Goal: Task Accomplishment & Management: Use online tool/utility

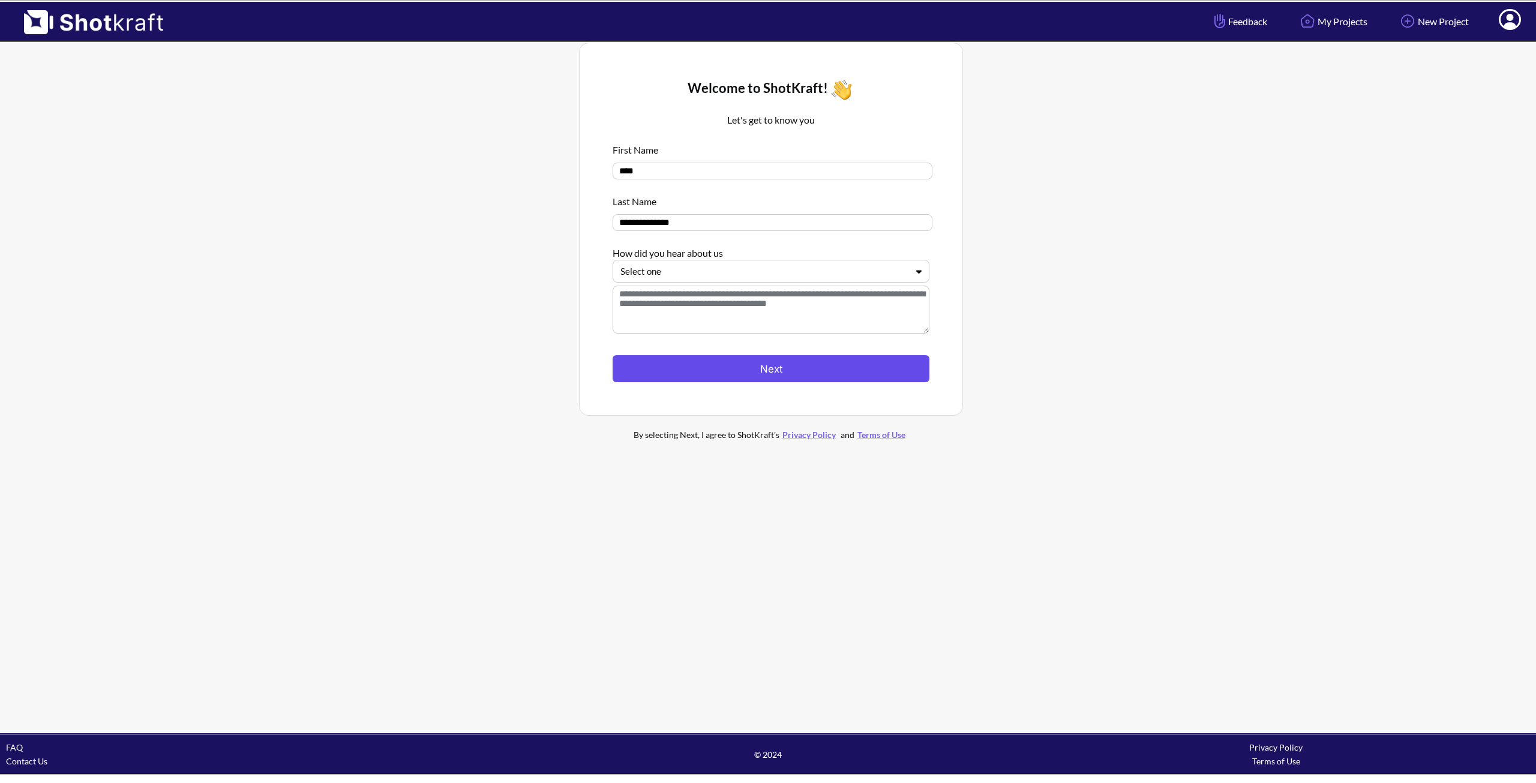
click at [817, 376] on button "Next" at bounding box center [771, 368] width 317 height 27
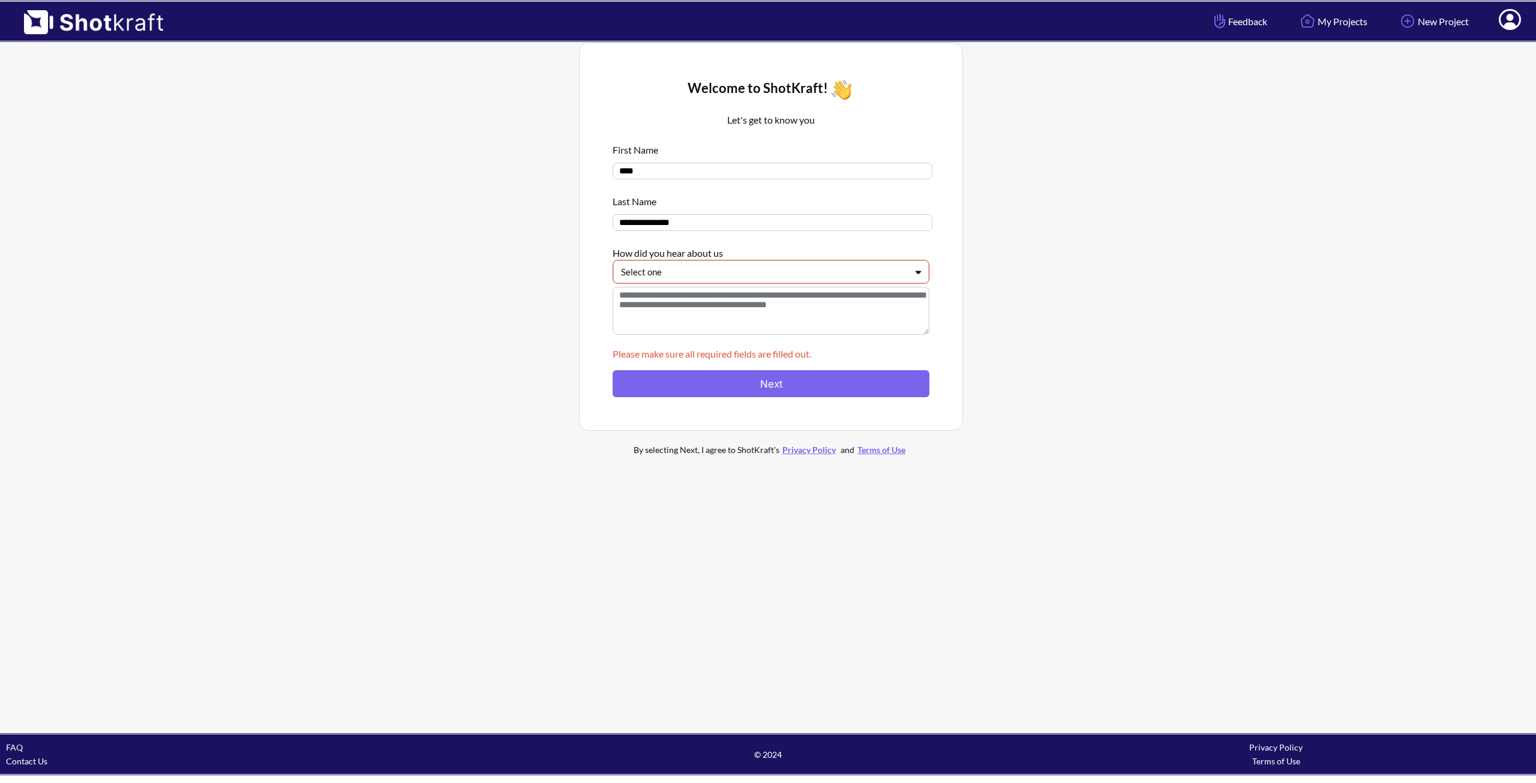
click at [823, 277] on div at bounding box center [764, 272] width 286 height 14
click at [765, 316] on div "Online Search" at bounding box center [774, 314] width 304 height 19
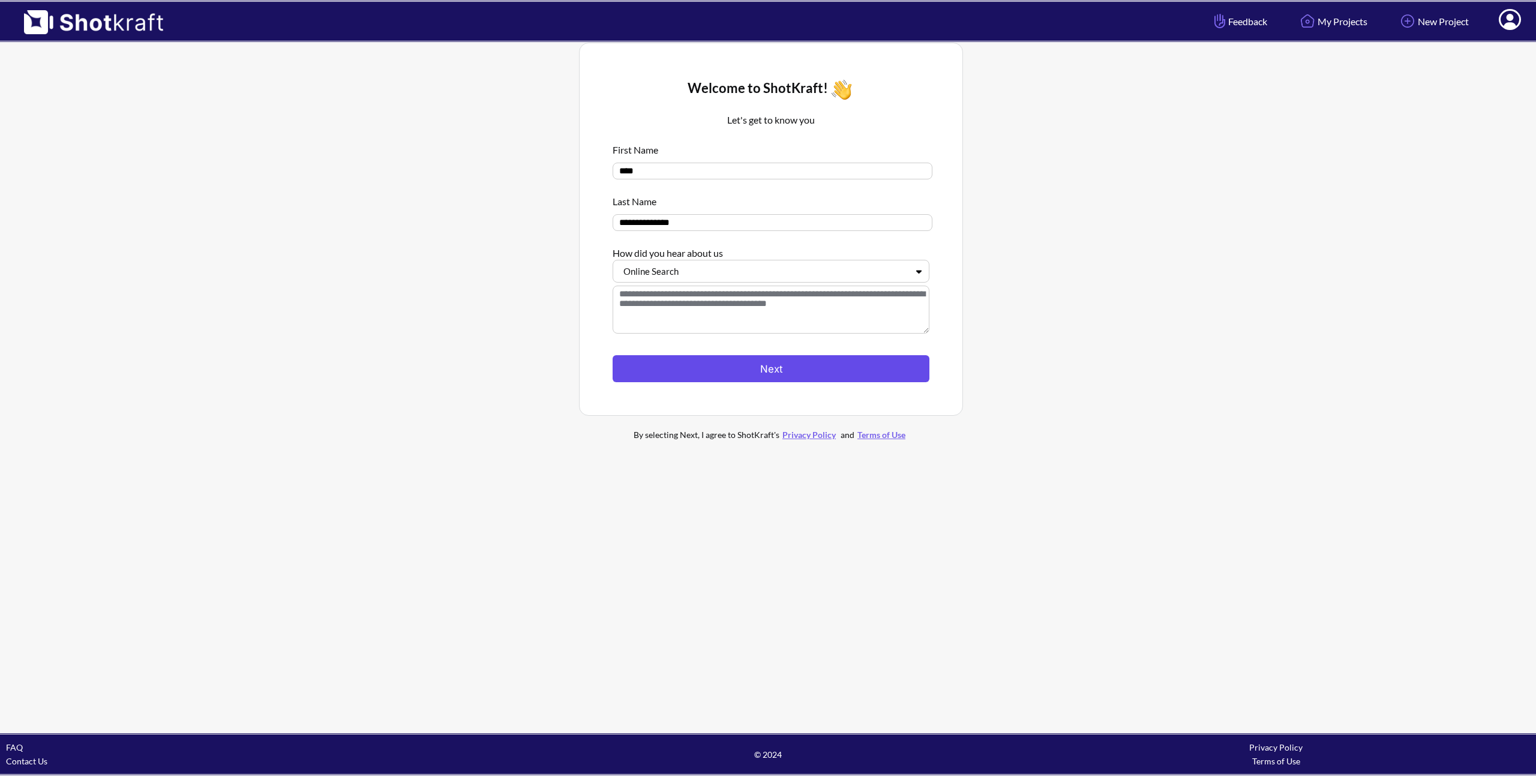
click at [781, 364] on button "Next" at bounding box center [771, 368] width 317 height 27
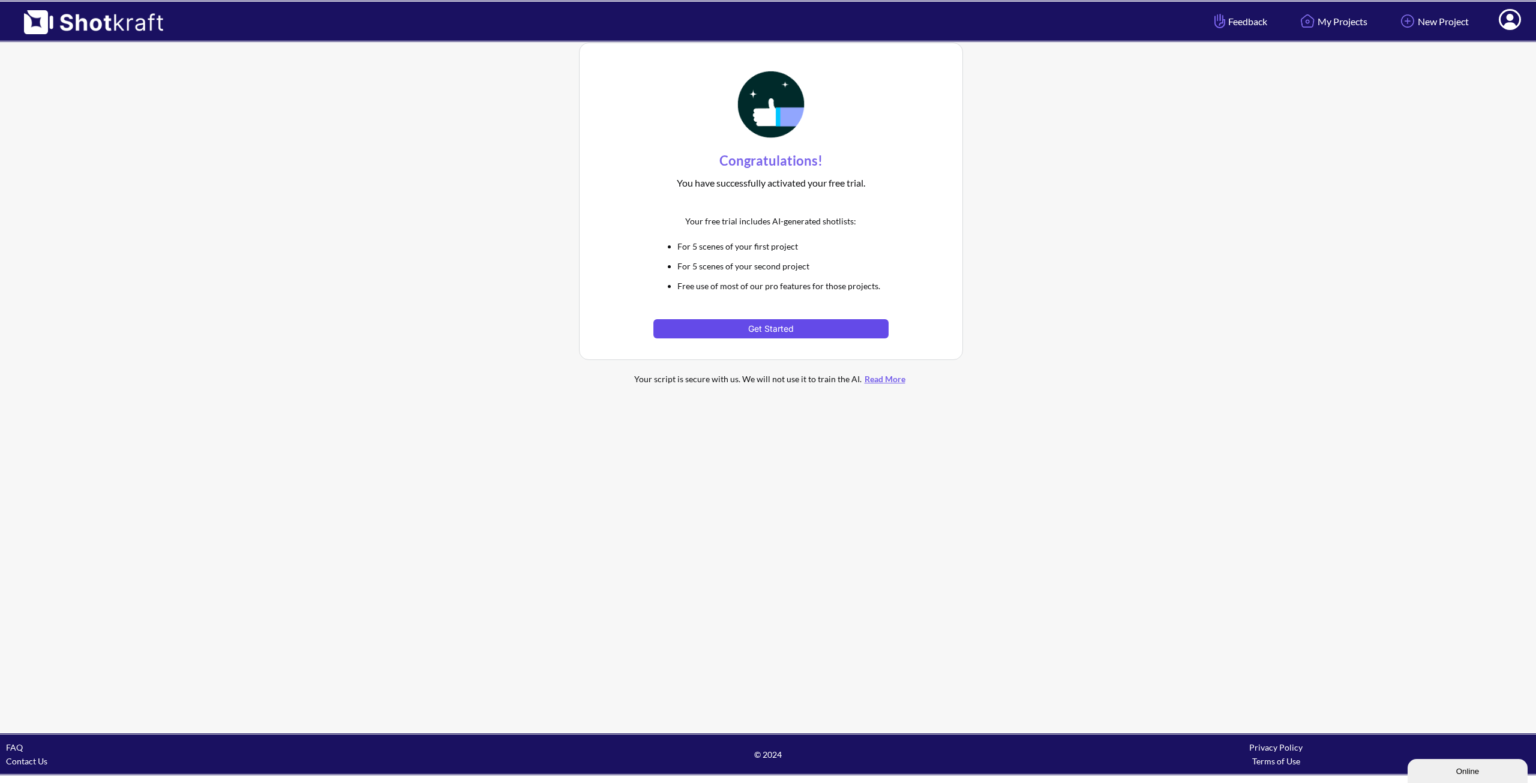
click at [777, 338] on button "Get Started" at bounding box center [771, 328] width 235 height 19
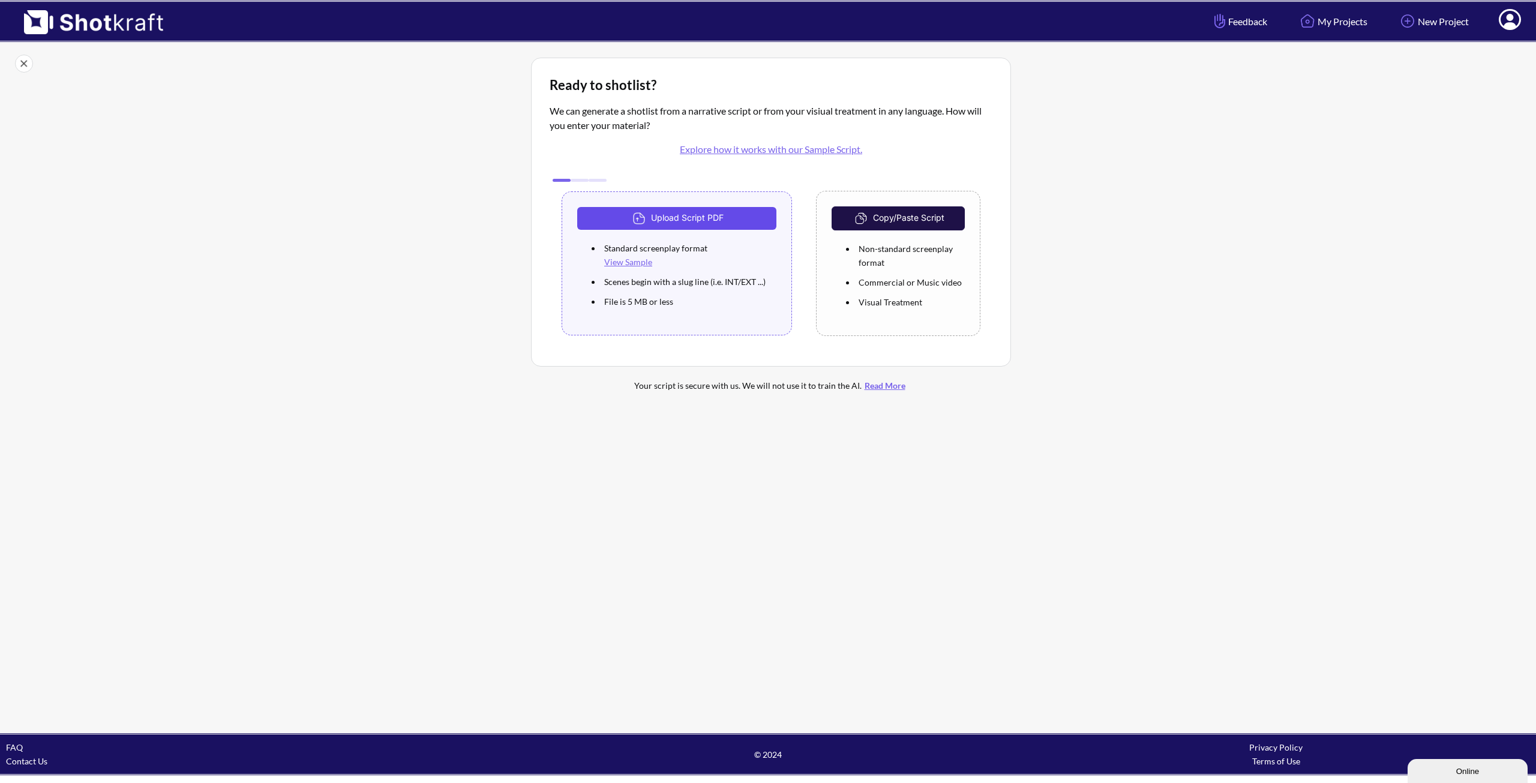
click at [673, 217] on button "Upload Script PDF" at bounding box center [676, 218] width 199 height 23
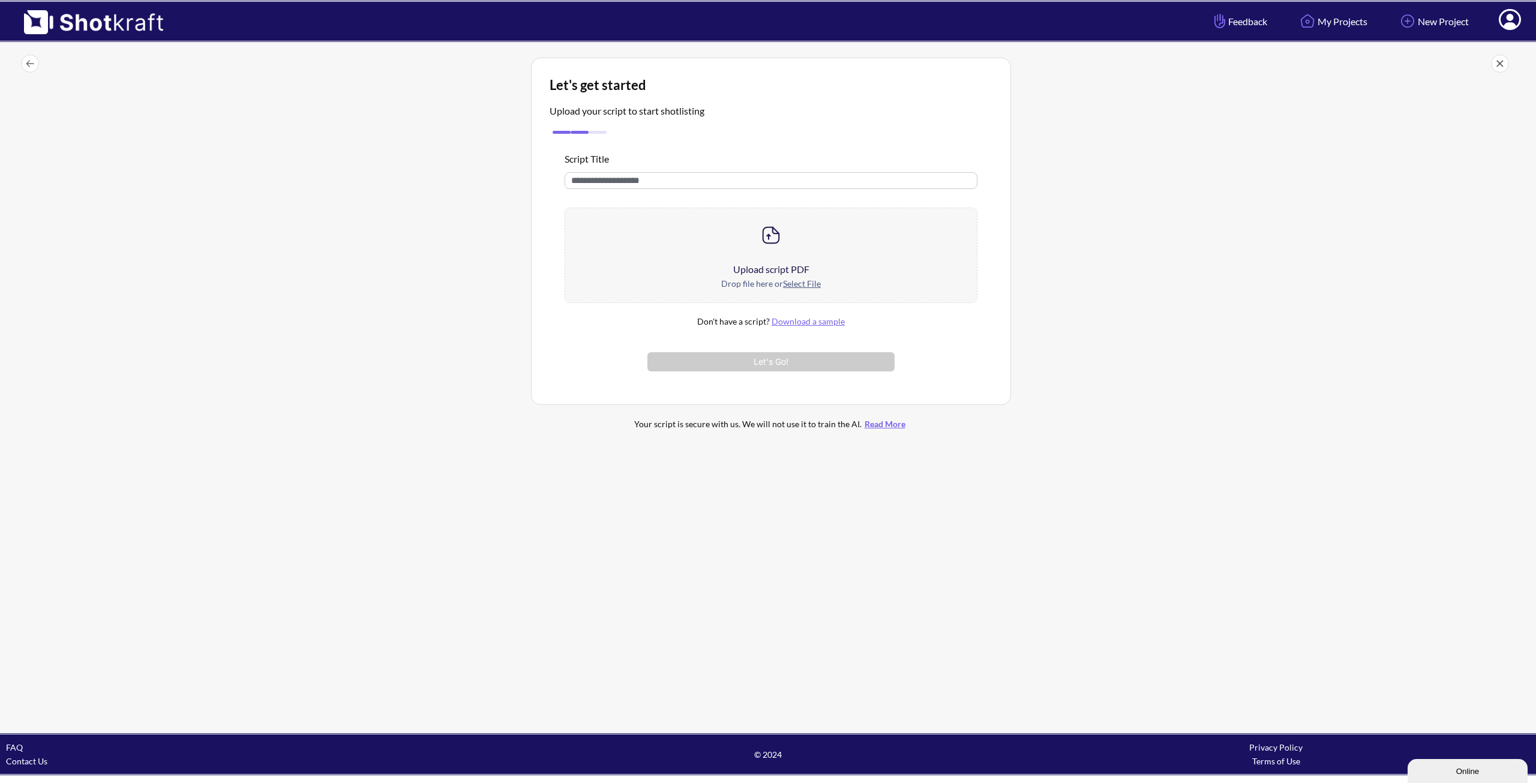
click at [768, 261] on div at bounding box center [771, 235] width 412 height 54
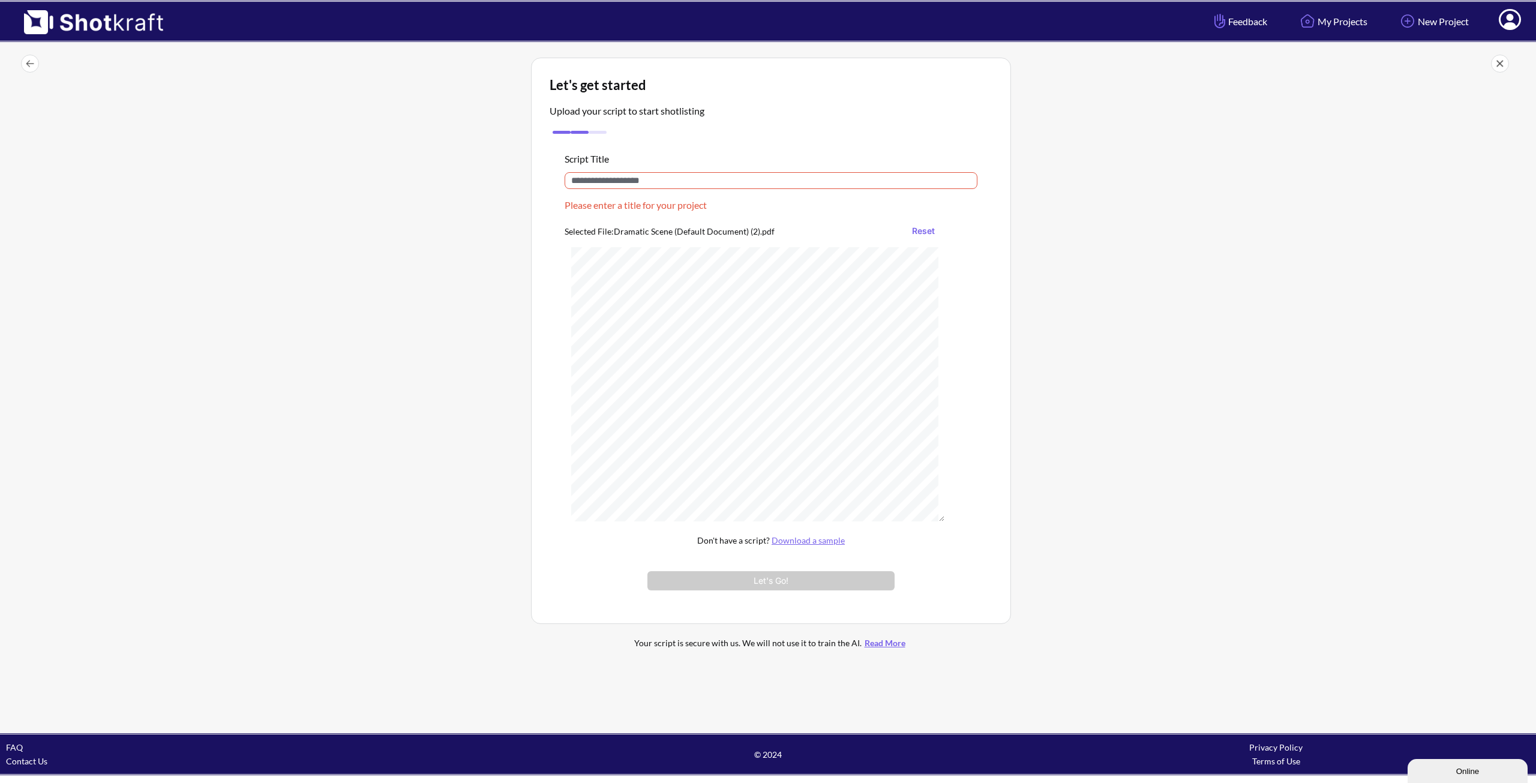
click at [610, 182] on input "text" at bounding box center [771, 180] width 413 height 17
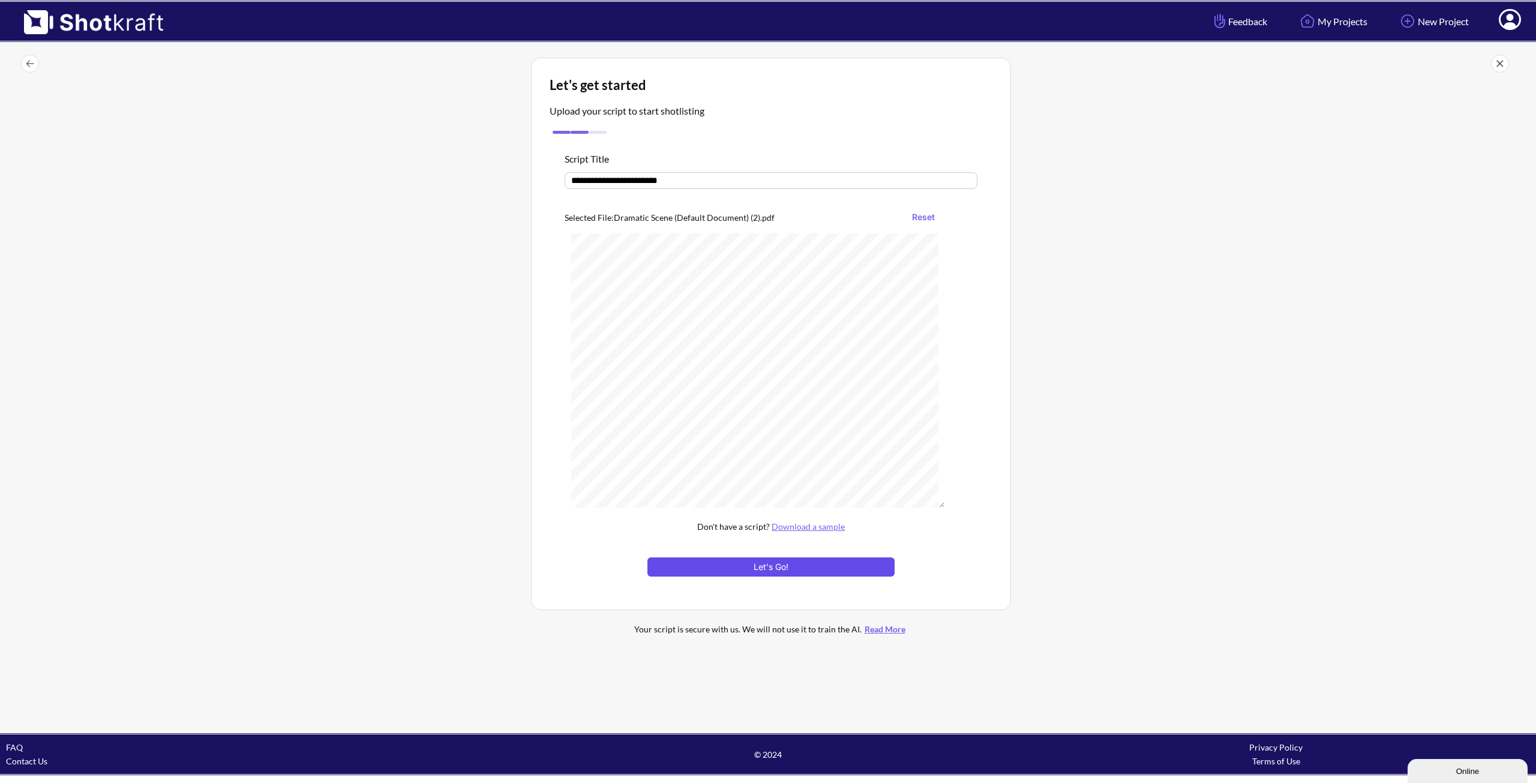
type input "**********"
click at [766, 565] on button "Let's Go!" at bounding box center [771, 567] width 247 height 19
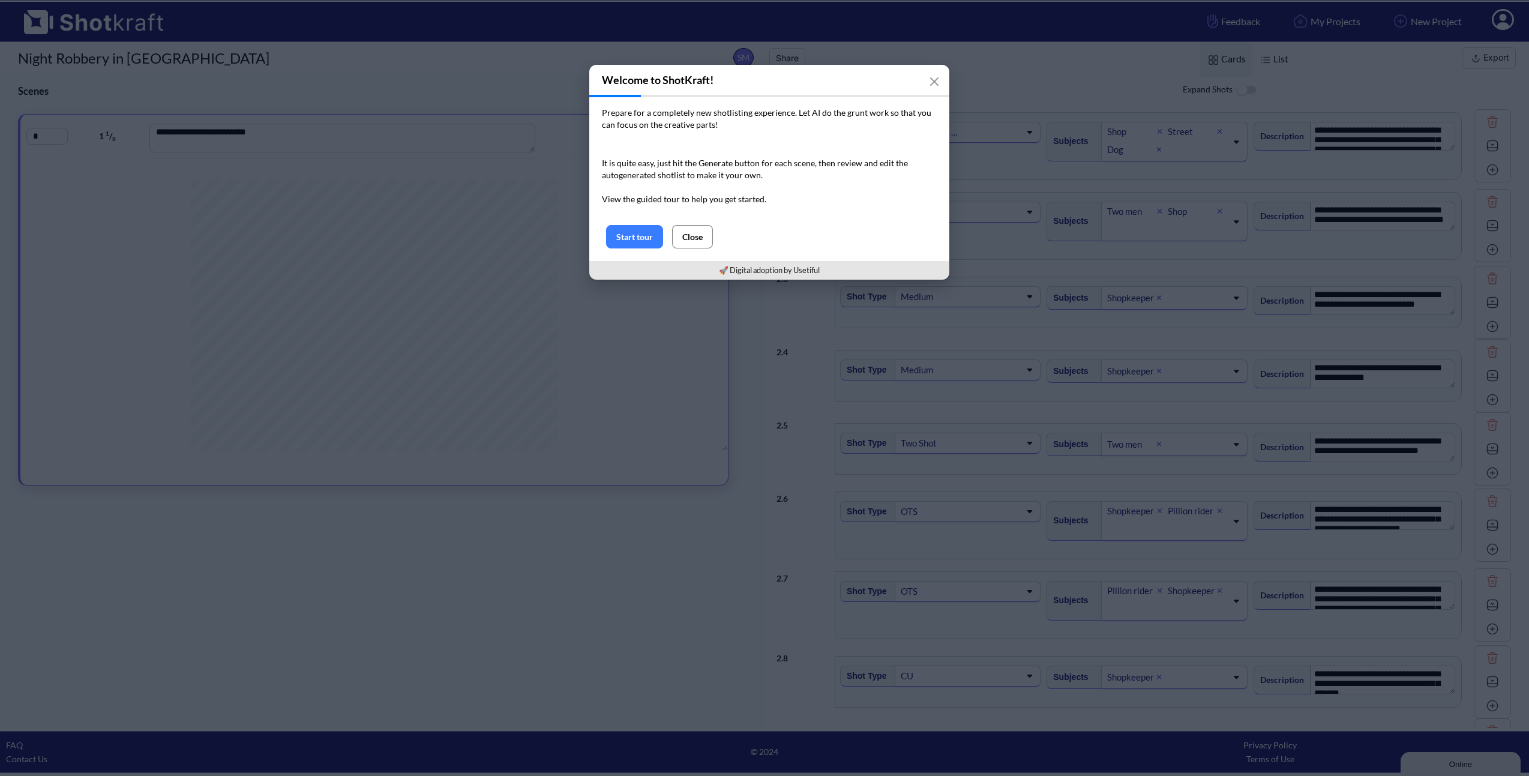
click at [688, 233] on button "Close" at bounding box center [692, 236] width 41 height 23
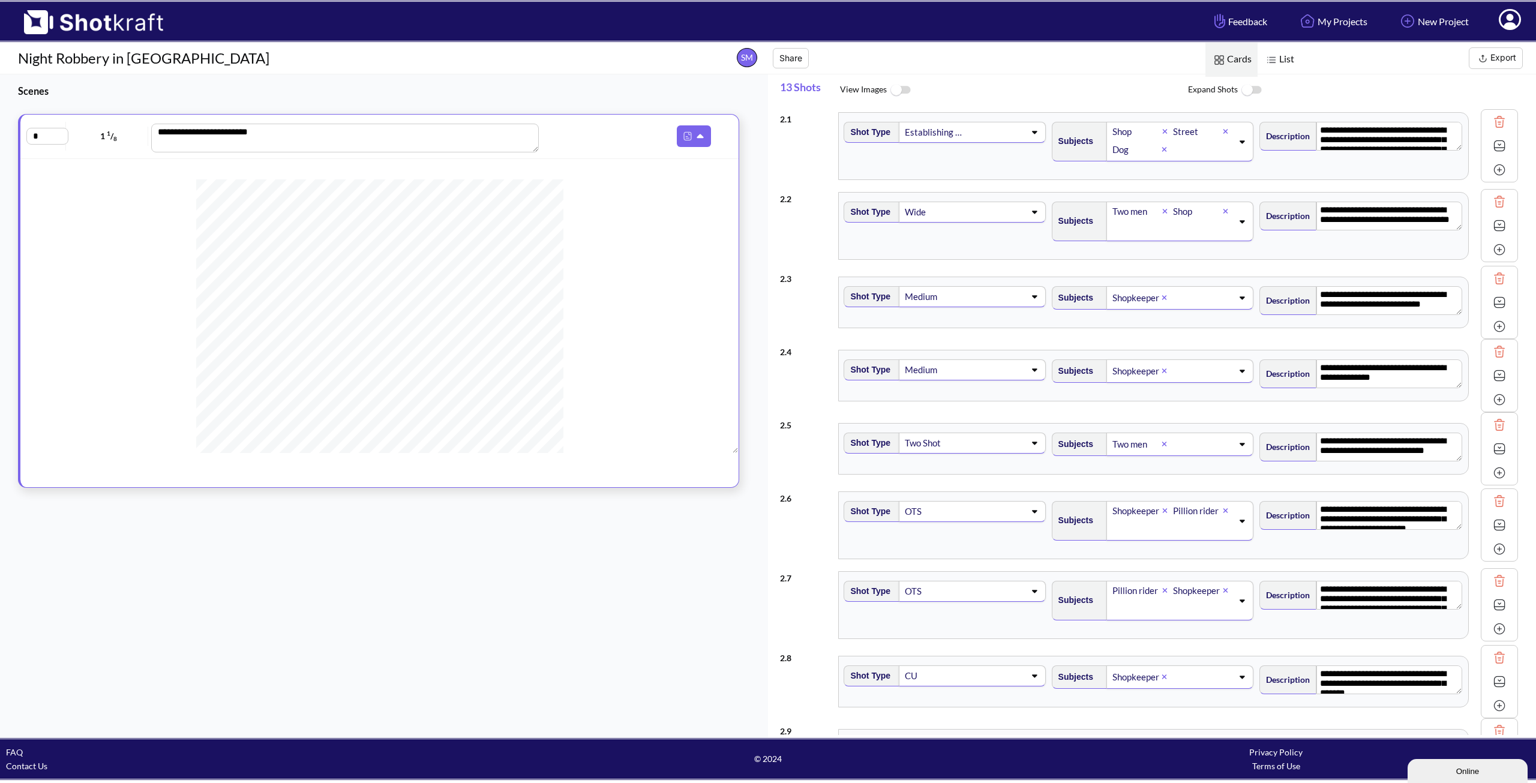
drag, startPoint x: 731, startPoint y: 194, endPoint x: 733, endPoint y: 145, distance: 49.3
click at [733, 146] on div "**********" at bounding box center [378, 301] width 757 height 374
click at [64, 135] on input "*" at bounding box center [47, 136] width 42 height 17
click at [154, 188] on div at bounding box center [379, 654] width 705 height 951
click at [1276, 61] on img at bounding box center [1272, 60] width 16 height 16
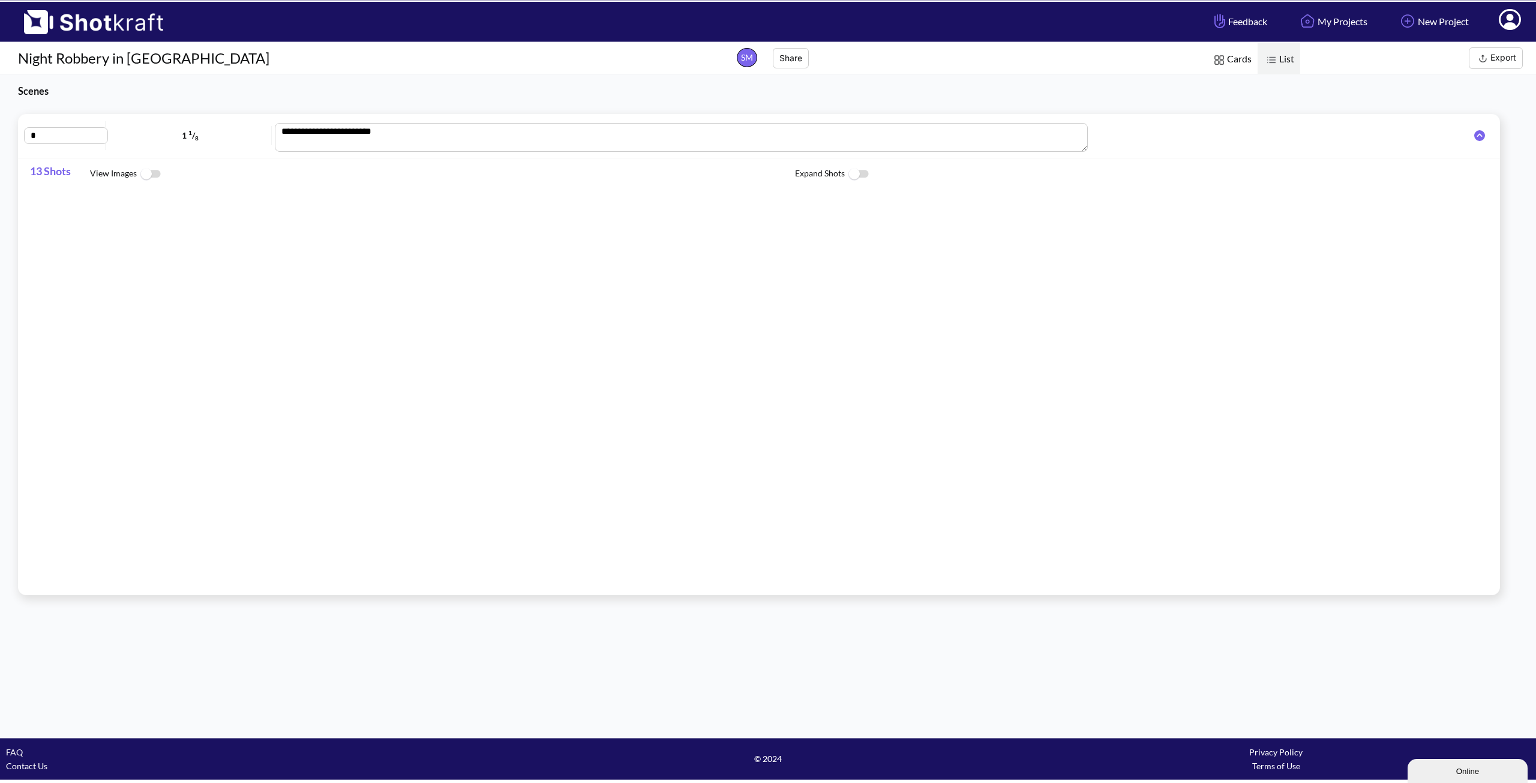
click at [1276, 61] on img at bounding box center [1272, 60] width 16 height 16
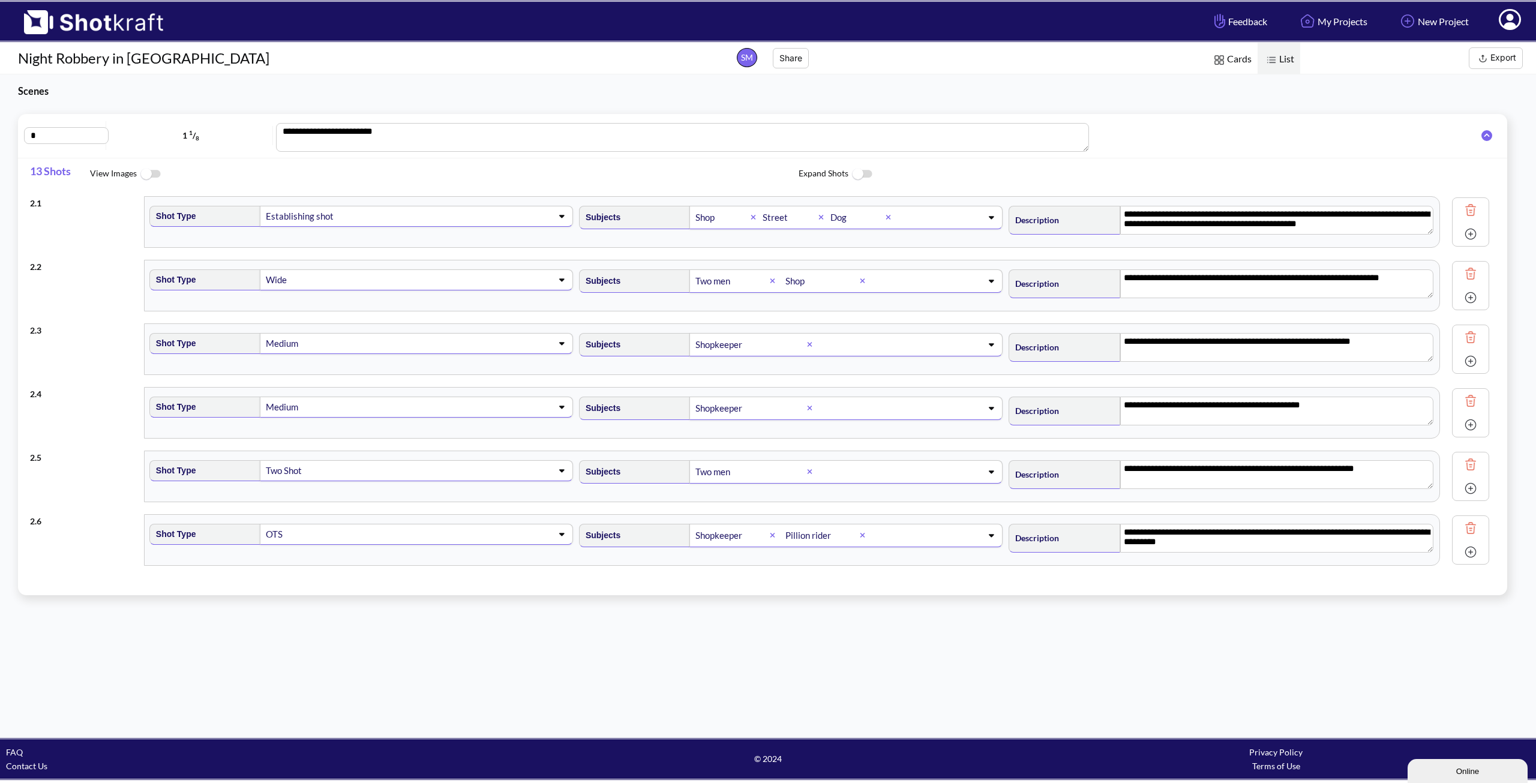
click at [853, 173] on img at bounding box center [862, 174] width 27 height 26
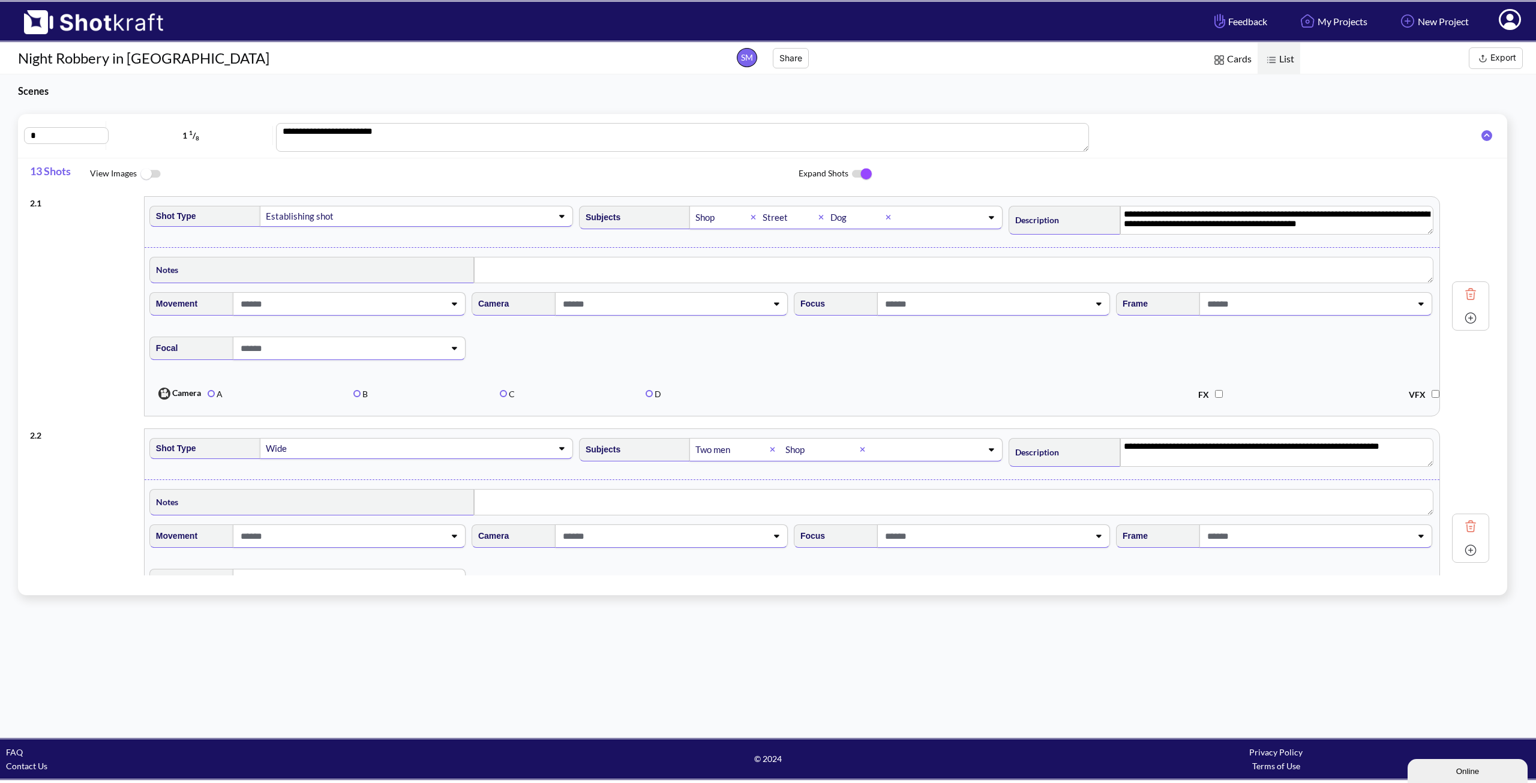
click at [853, 173] on img at bounding box center [862, 173] width 27 height 25
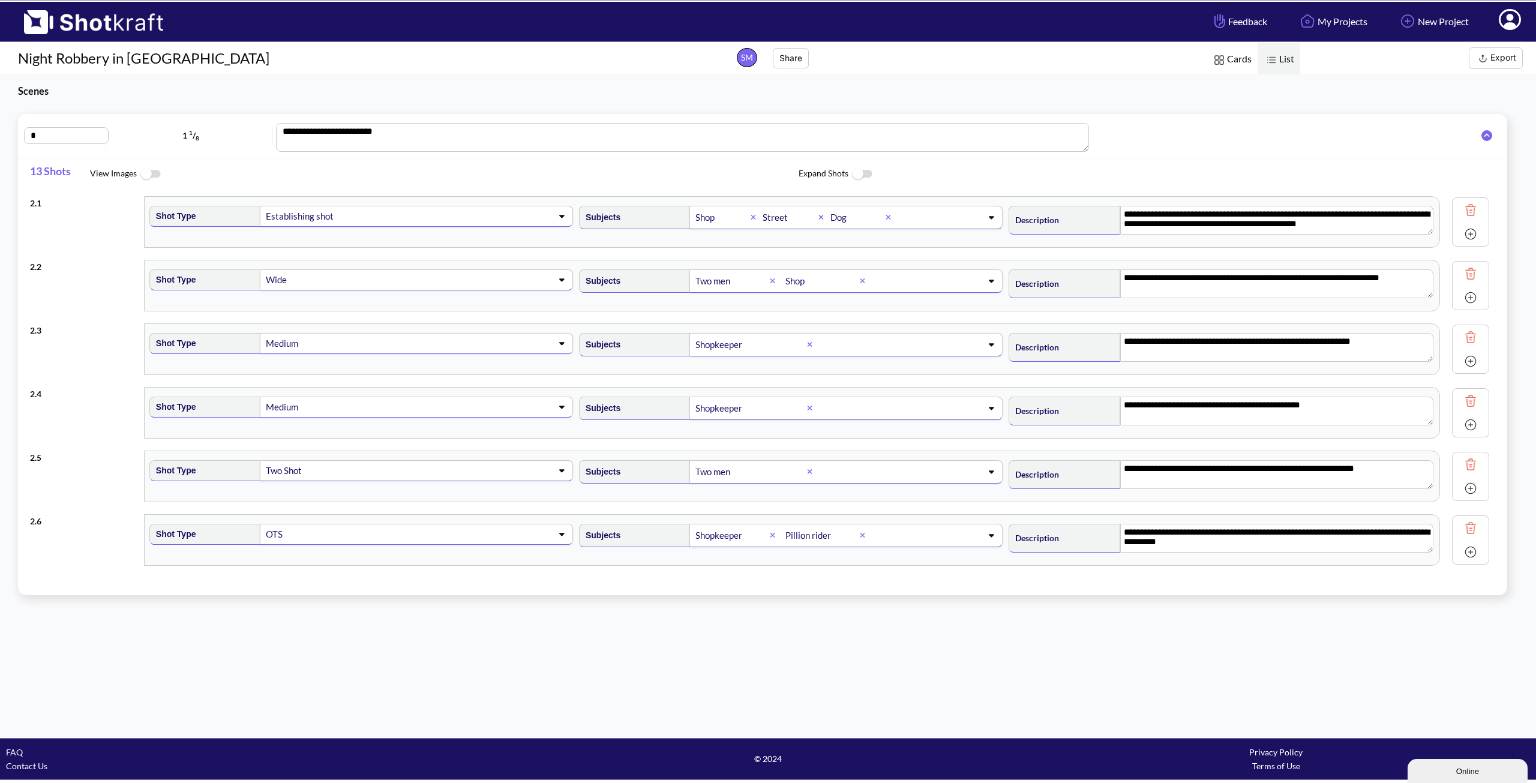
click at [853, 173] on img at bounding box center [862, 174] width 27 height 26
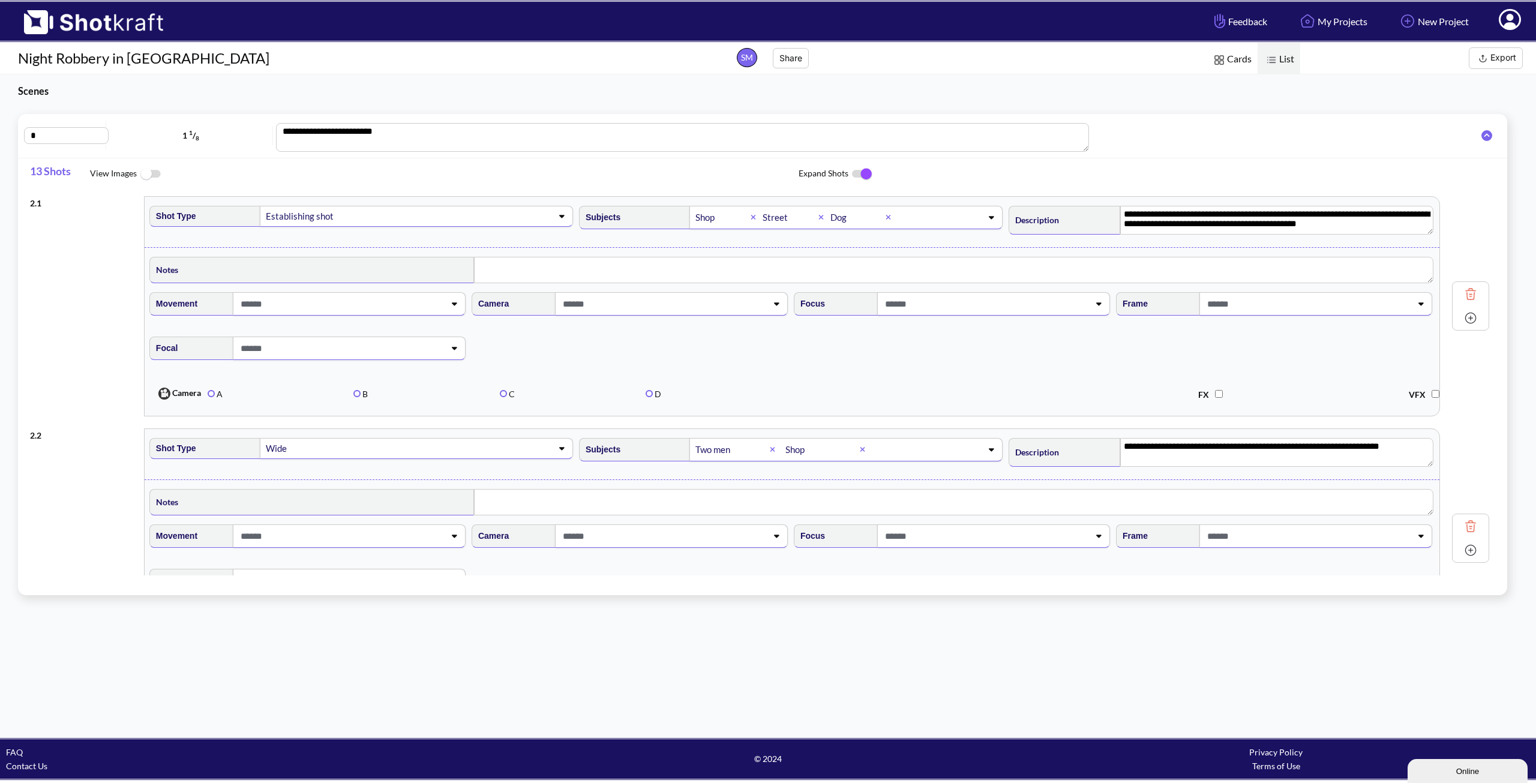
click at [853, 173] on img at bounding box center [862, 173] width 27 height 25
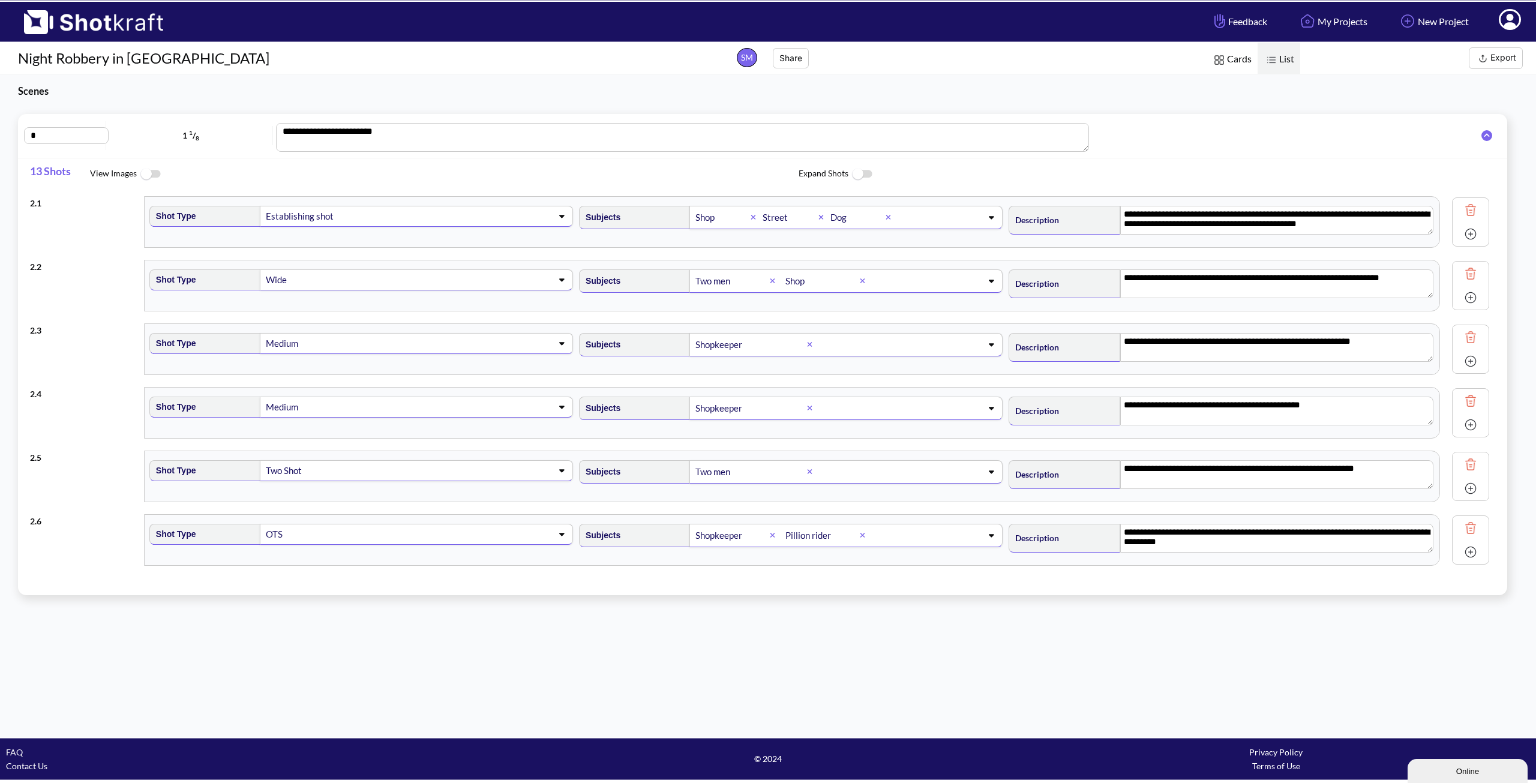
click at [152, 176] on img at bounding box center [150, 174] width 27 height 26
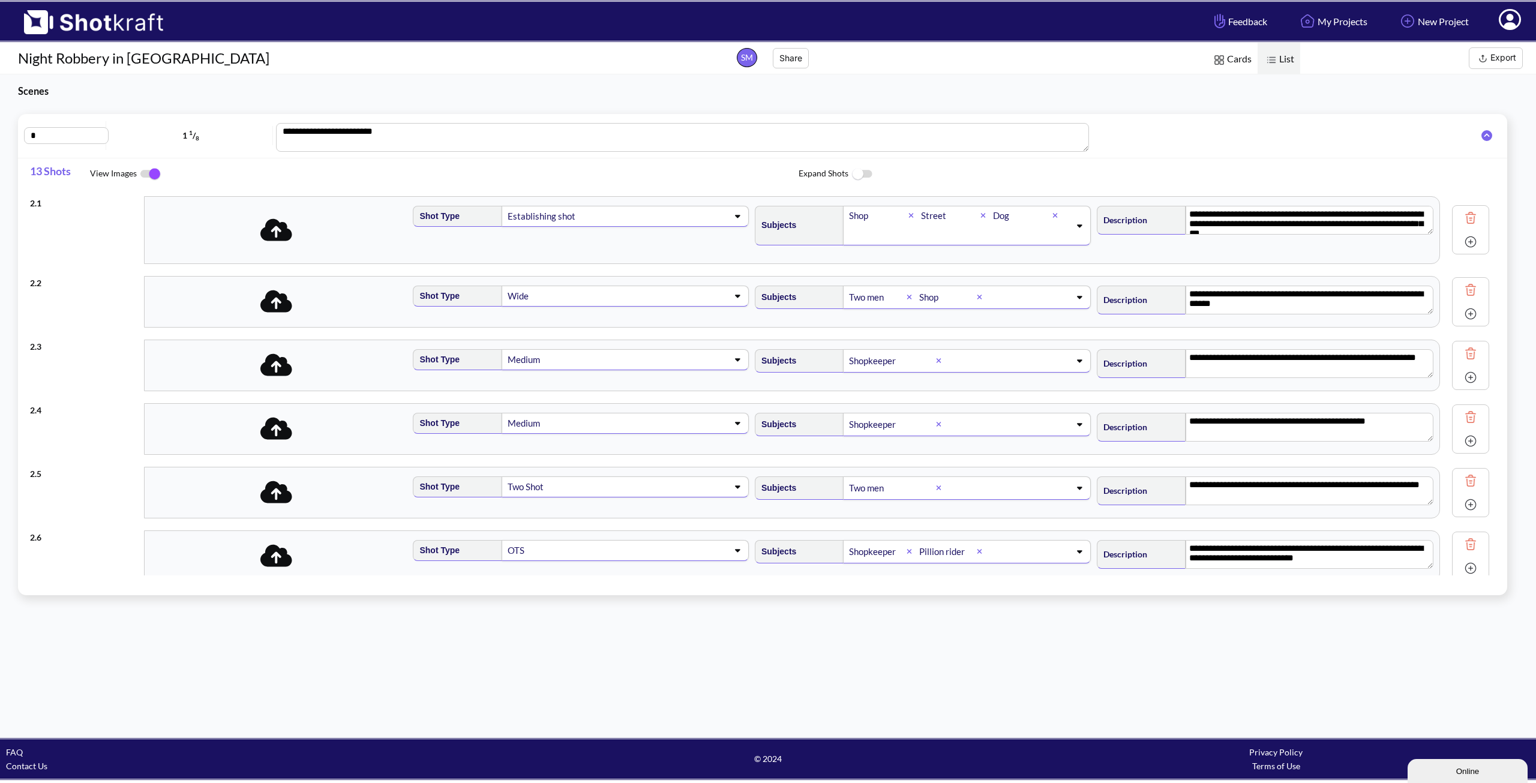
click at [152, 176] on img at bounding box center [150, 173] width 27 height 25
